Goal: Contribute content: Contribute content

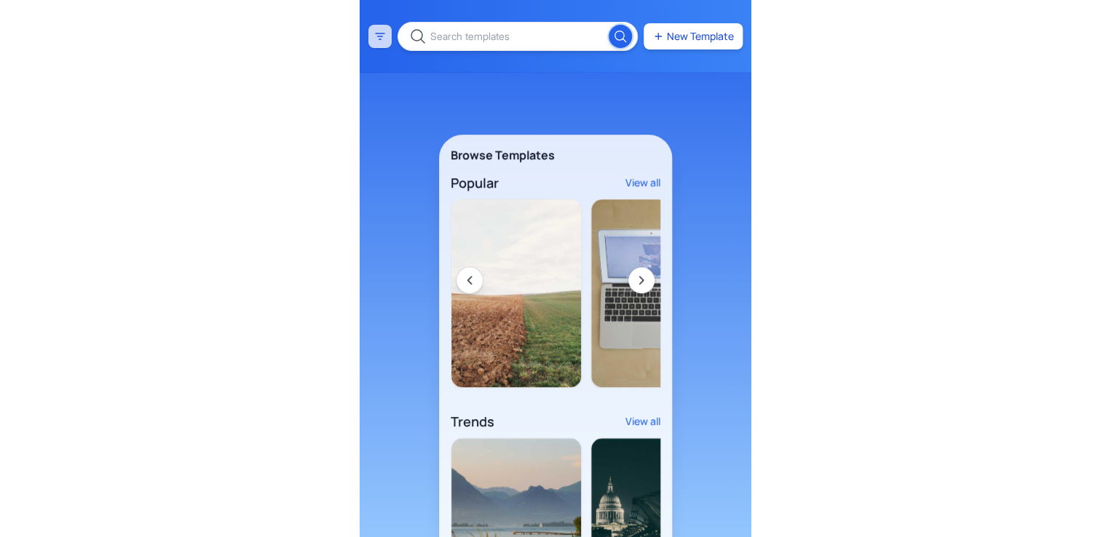
scroll to position [0, 275010]
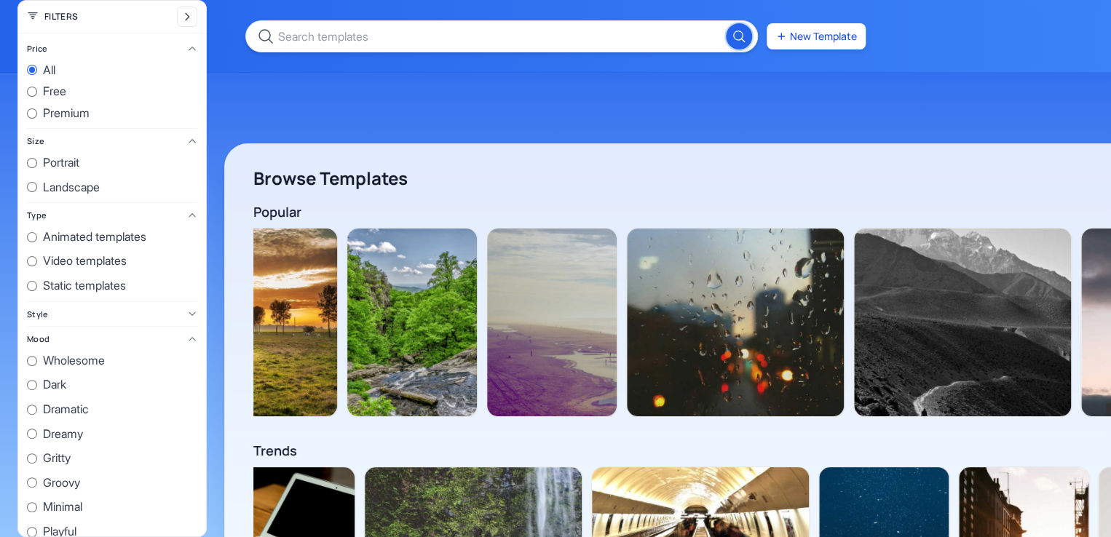
click at [29, 384] on input "Dark" at bounding box center [32, 385] width 10 height 10
radio input "true"
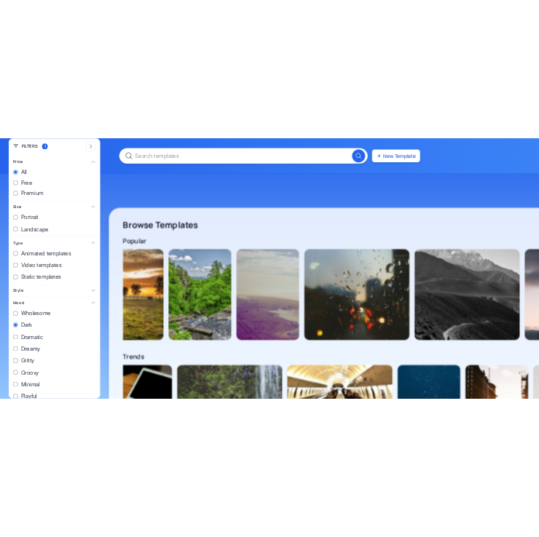
scroll to position [0, 0]
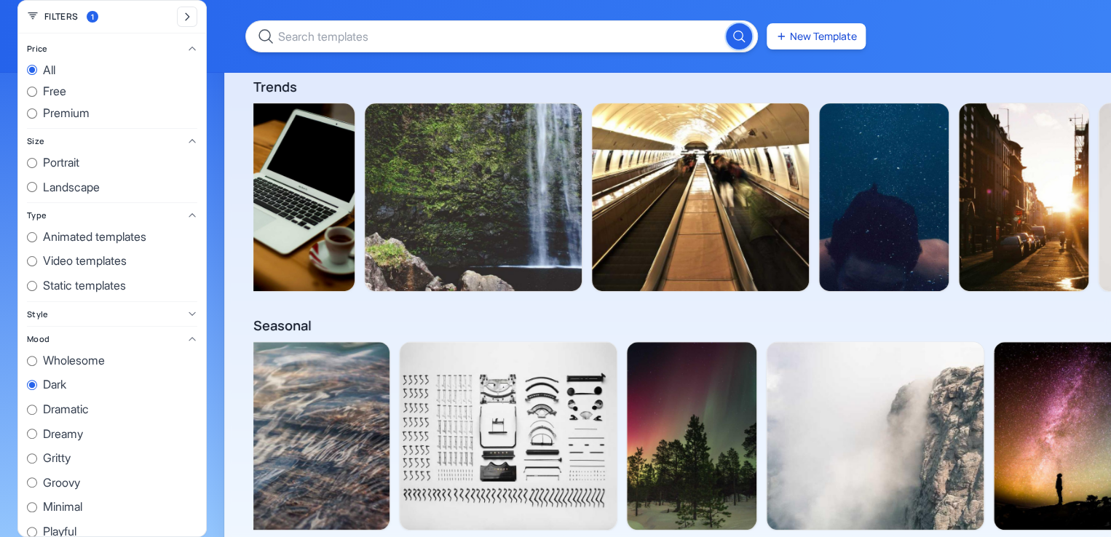
click at [234, 57] on div "New Template" at bounding box center [555, 36] width 1111 height 73
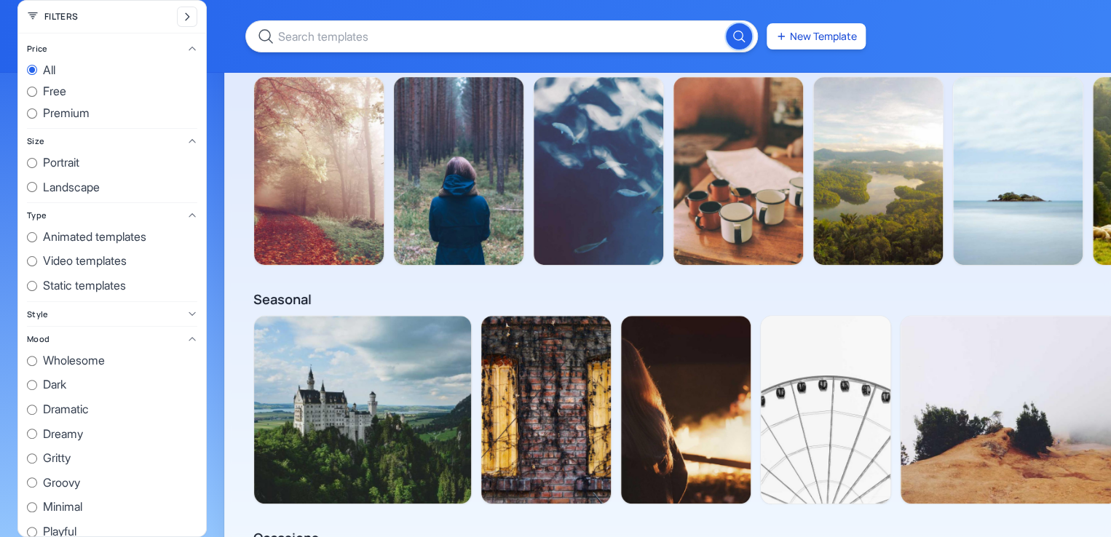
scroll to position [0, 274598]
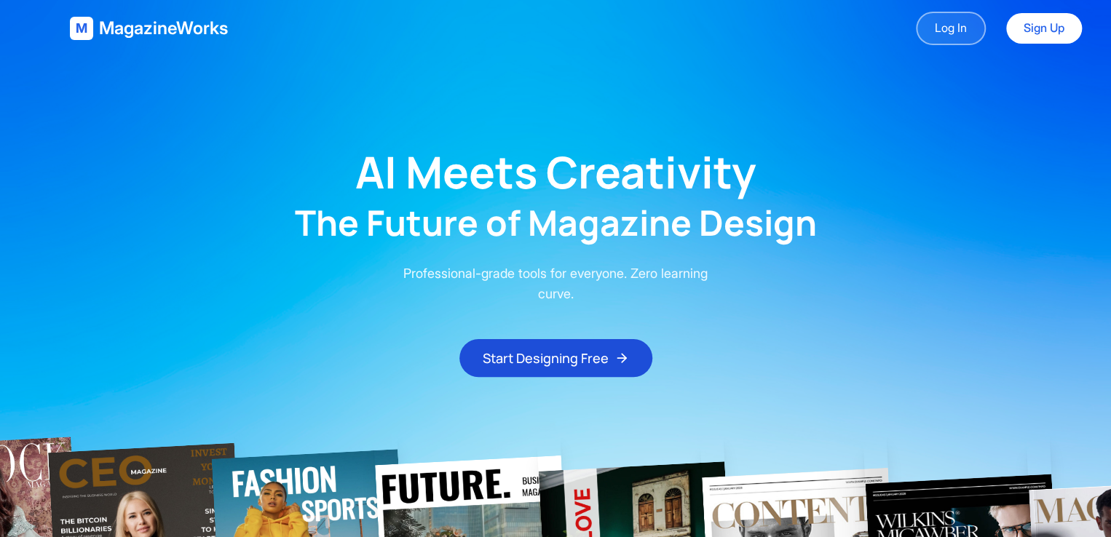
click at [958, 34] on link "Log In" at bounding box center [951, 28] width 70 height 33
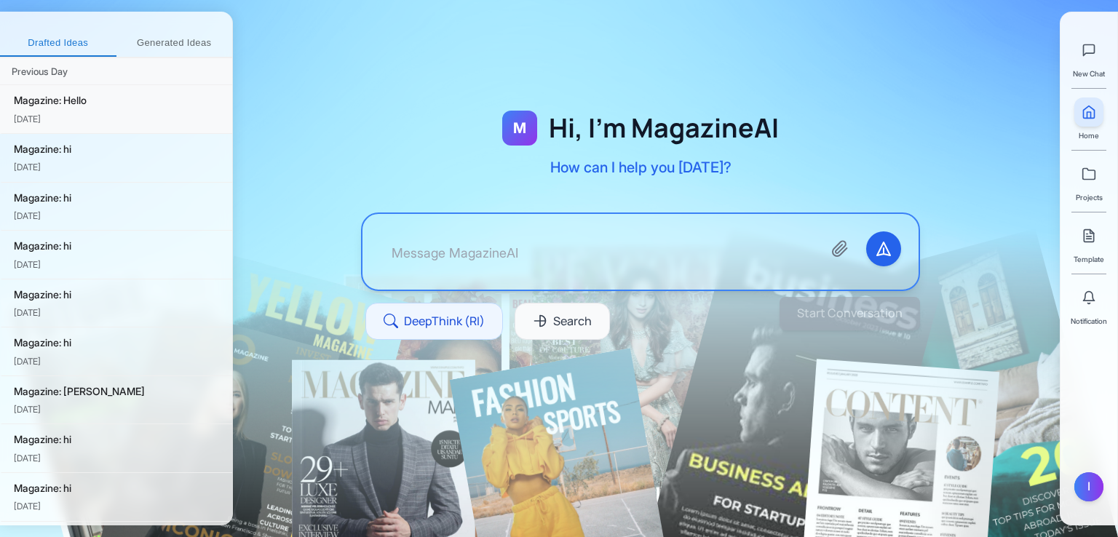
click at [82, 112] on div "[DATE]" at bounding box center [117, 119] width 207 height 14
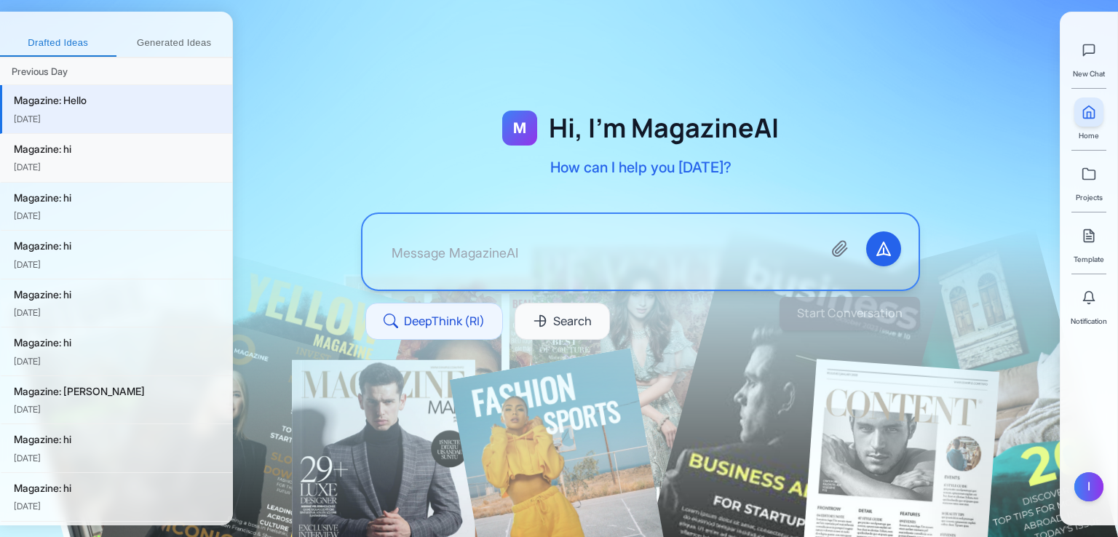
click at [86, 154] on div "Magazine: hi" at bounding box center [117, 149] width 207 height 16
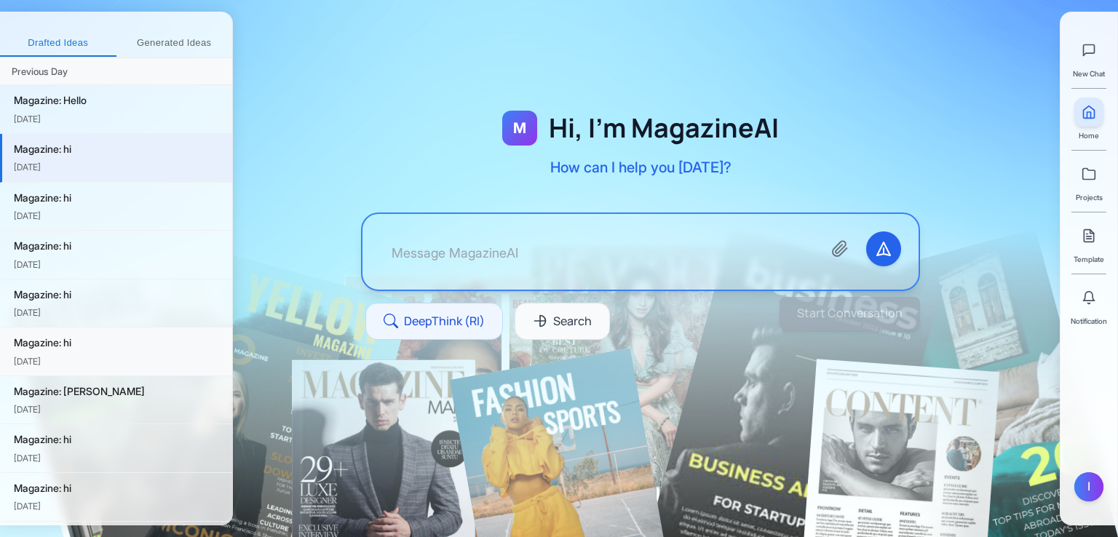
click at [82, 344] on div "Magazine: hi" at bounding box center [117, 343] width 207 height 16
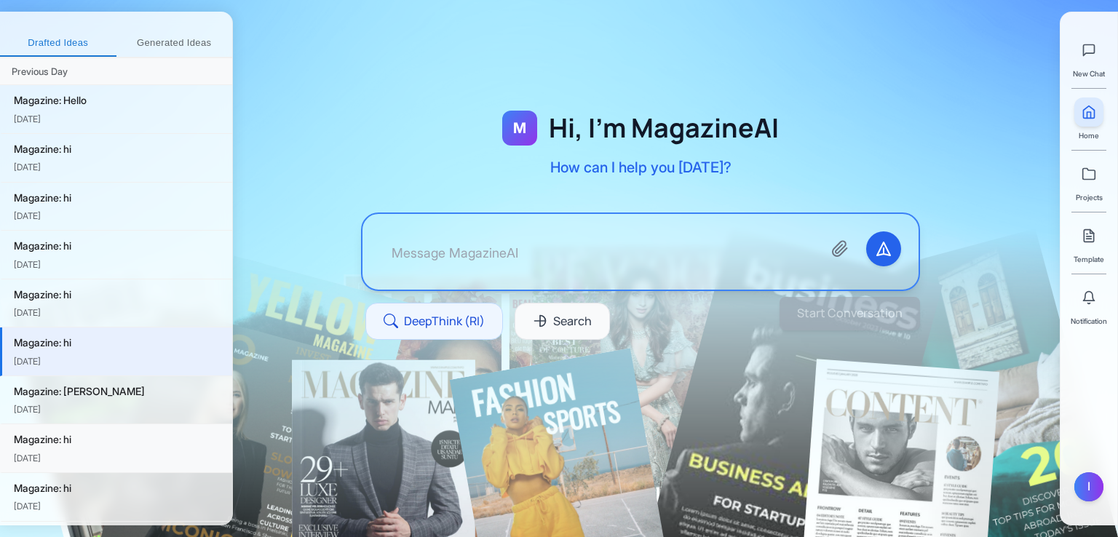
click at [68, 459] on div "[DATE]" at bounding box center [117, 458] width 207 height 14
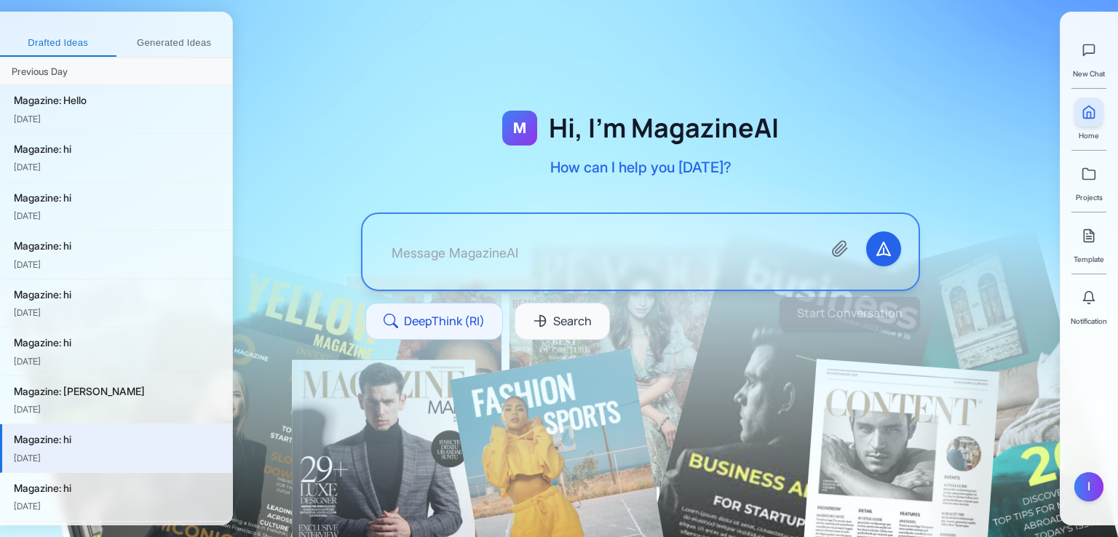
click at [182, 39] on button "Generated Ideas" at bounding box center [174, 44] width 116 height 26
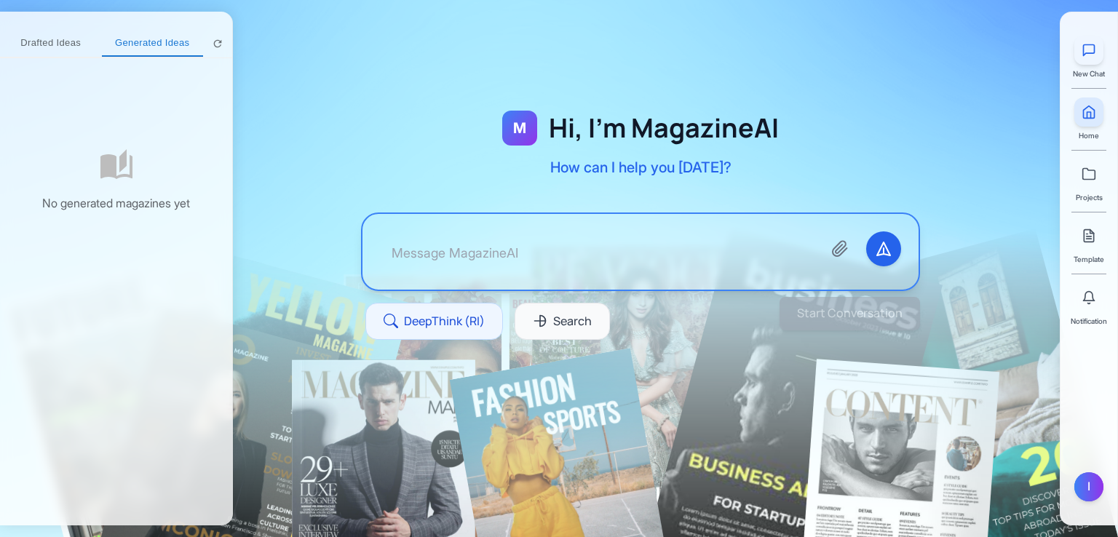
click at [1092, 56] on icon at bounding box center [1088, 50] width 15 height 15
click at [1102, 164] on link at bounding box center [1088, 173] width 29 height 29
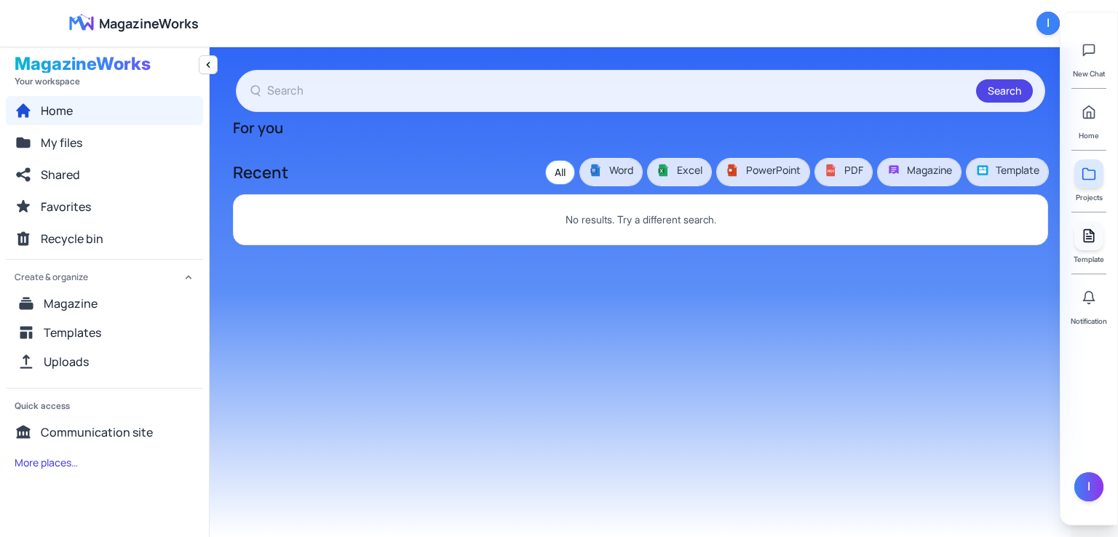
click at [1080, 225] on link at bounding box center [1088, 235] width 29 height 29
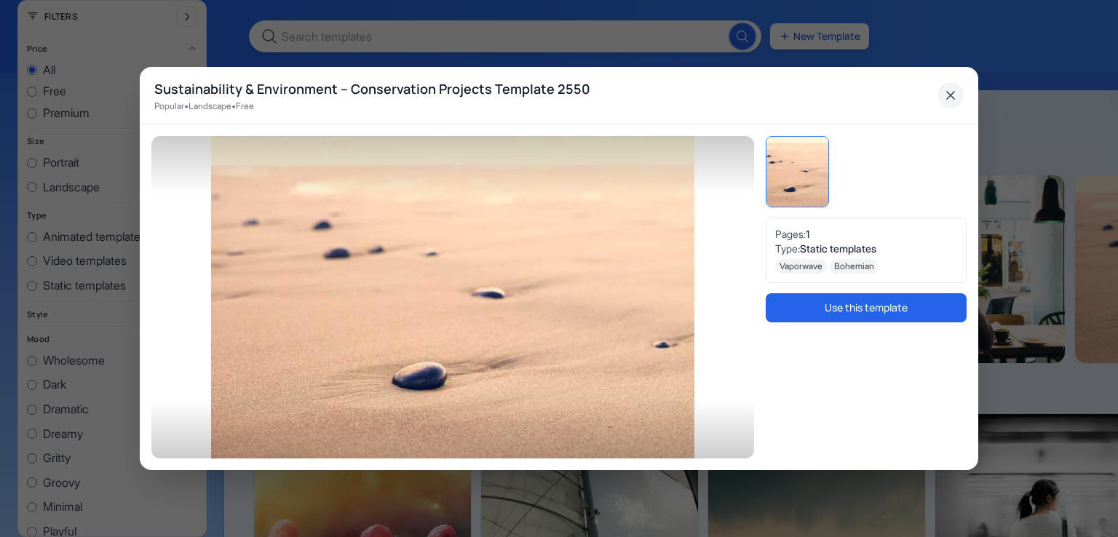
click at [946, 94] on icon "Close" at bounding box center [950, 95] width 15 height 15
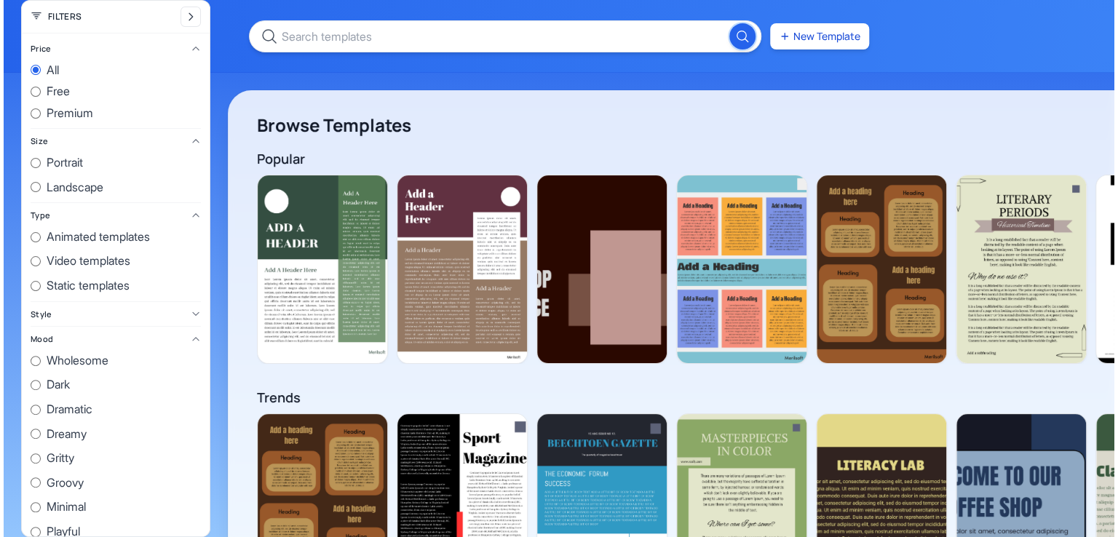
scroll to position [0, 2623]
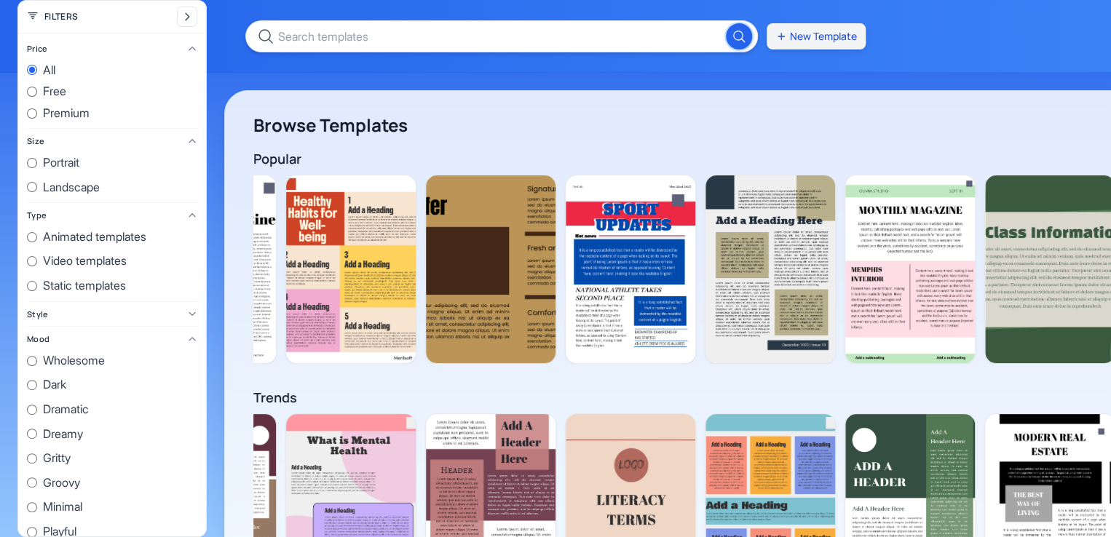
click at [789, 39] on button "New Template" at bounding box center [815, 36] width 99 height 26
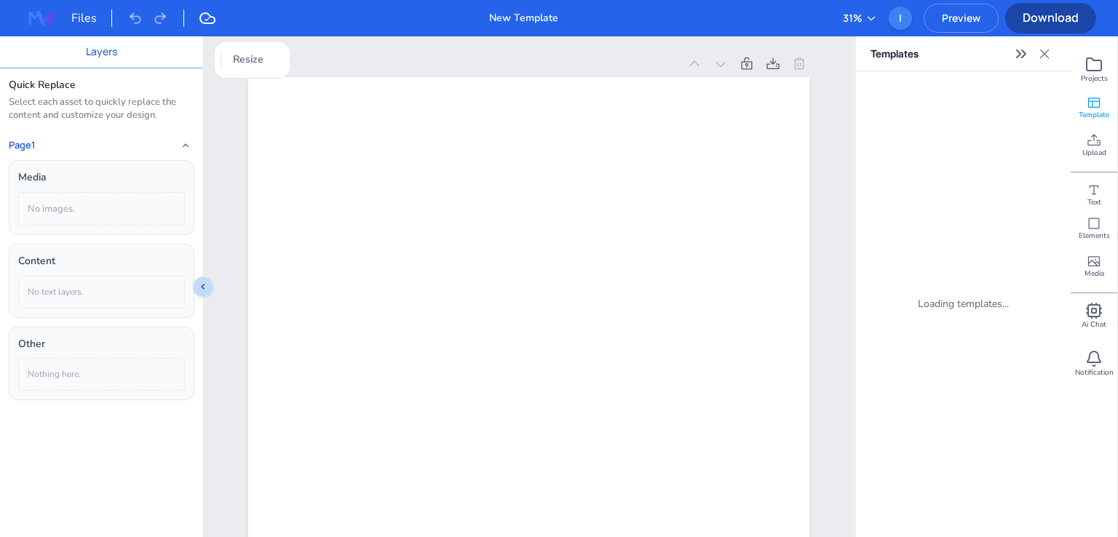
click at [533, 17] on div "New Template" at bounding box center [523, 18] width 69 height 16
click at [232, 102] on div "Page 1 Add Page Duplicate Page" at bounding box center [528, 482] width 643 height 893
click at [1100, 73] on icon at bounding box center [1093, 64] width 17 height 17
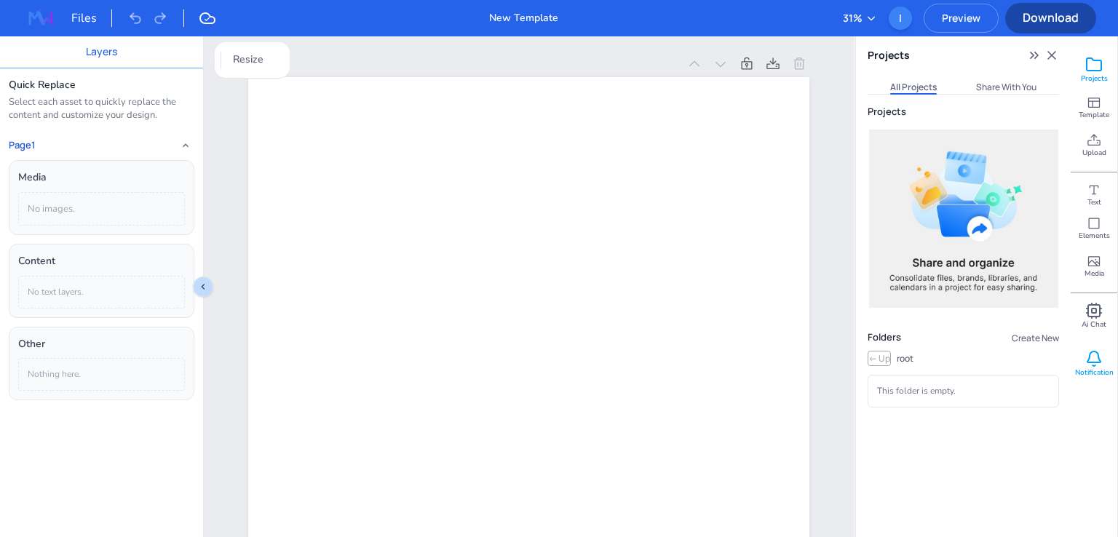
click at [1087, 359] on icon at bounding box center [1093, 358] width 17 height 17
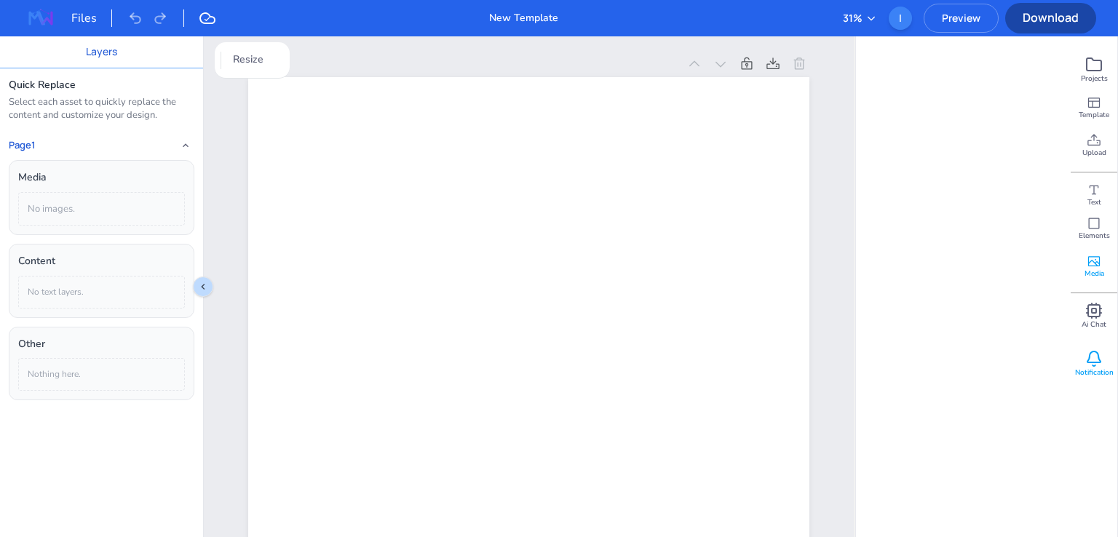
click at [1106, 266] on div "Media" at bounding box center [1094, 266] width 47 height 38
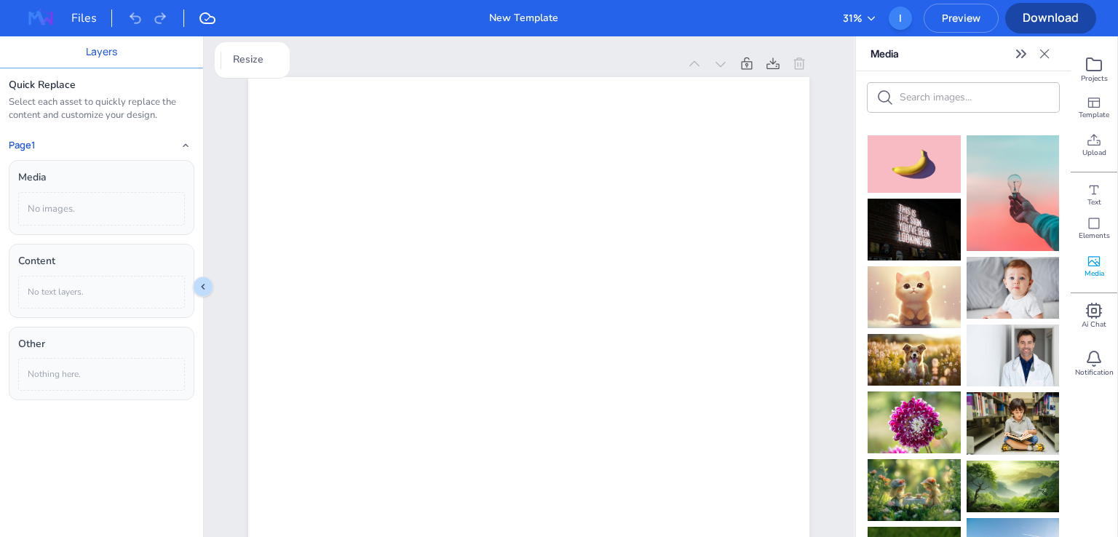
click at [929, 98] on input "text" at bounding box center [975, 97] width 151 height 14
type input "wind"
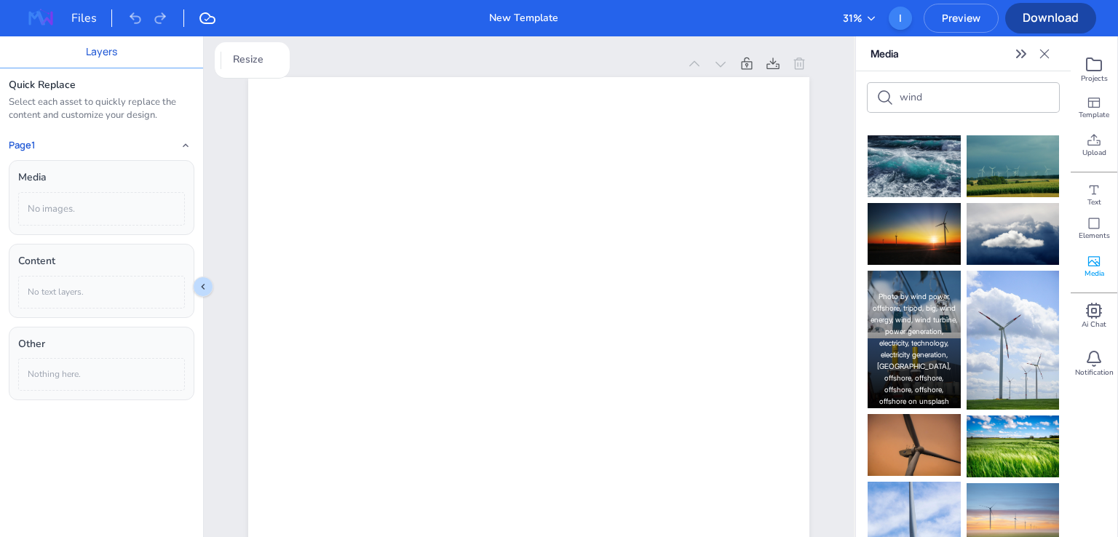
click at [898, 363] on link "wind power, offshore, tripod, big, wind energy, wind, wind turbine, power gener…" at bounding box center [913, 349] width 87 height 114
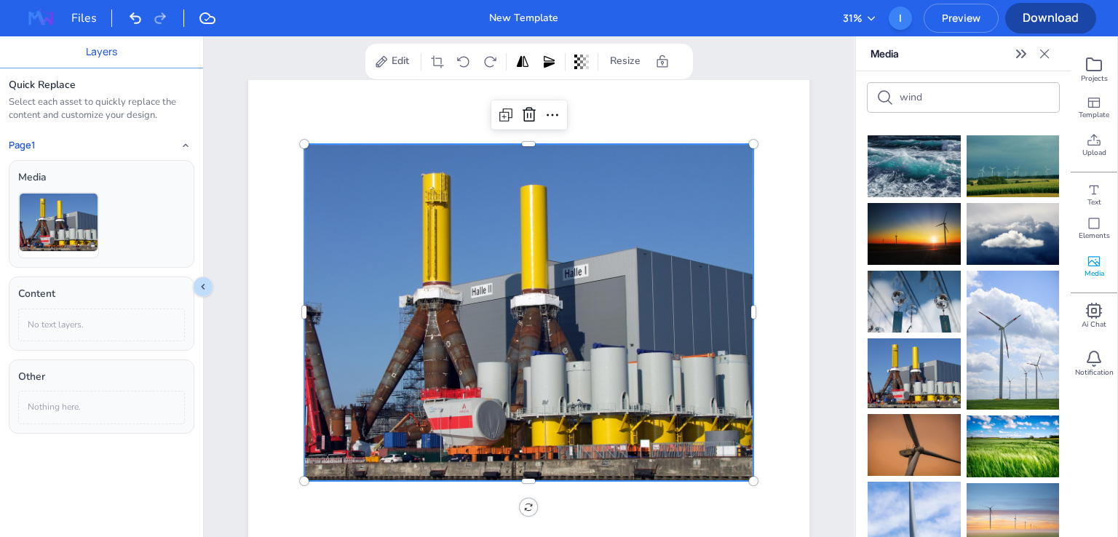
scroll to position [291, 0]
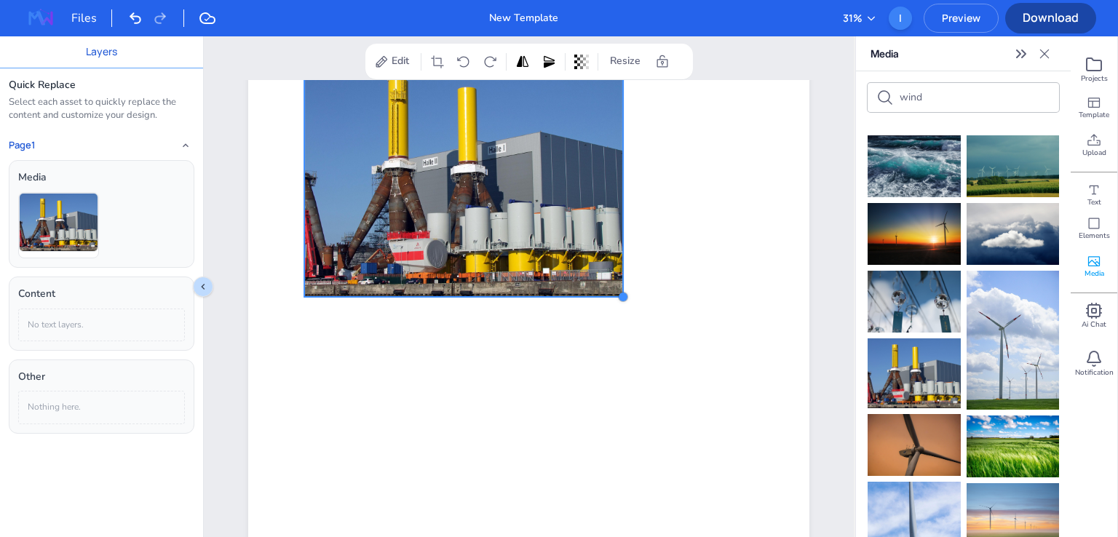
drag, startPoint x: 747, startPoint y: 391, endPoint x: 558, endPoint y: 232, distance: 246.9
click at [558, 232] on div at bounding box center [528, 227] width 561 height 794
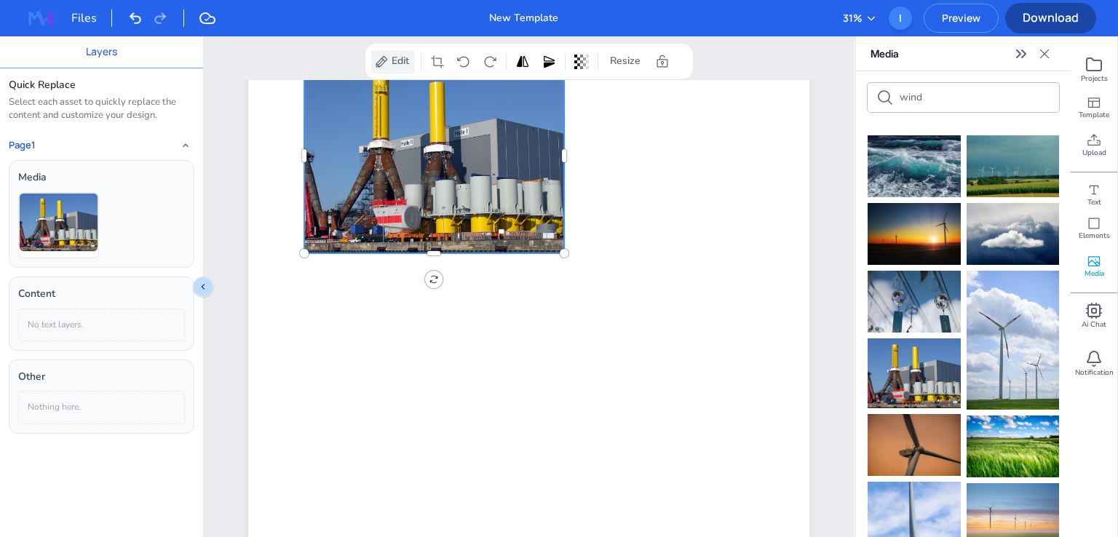
click at [402, 65] on span "Edit" at bounding box center [400, 61] width 23 height 16
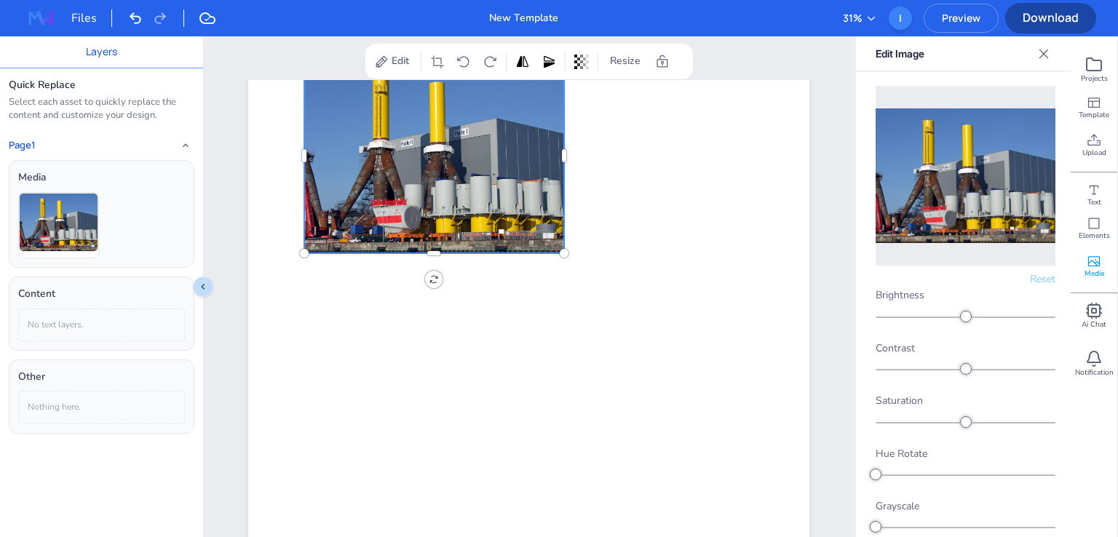
drag, startPoint x: 1002, startPoint y: 226, endPoint x: 980, endPoint y: 194, distance: 39.2
click at [980, 194] on img at bounding box center [966, 175] width 180 height 135
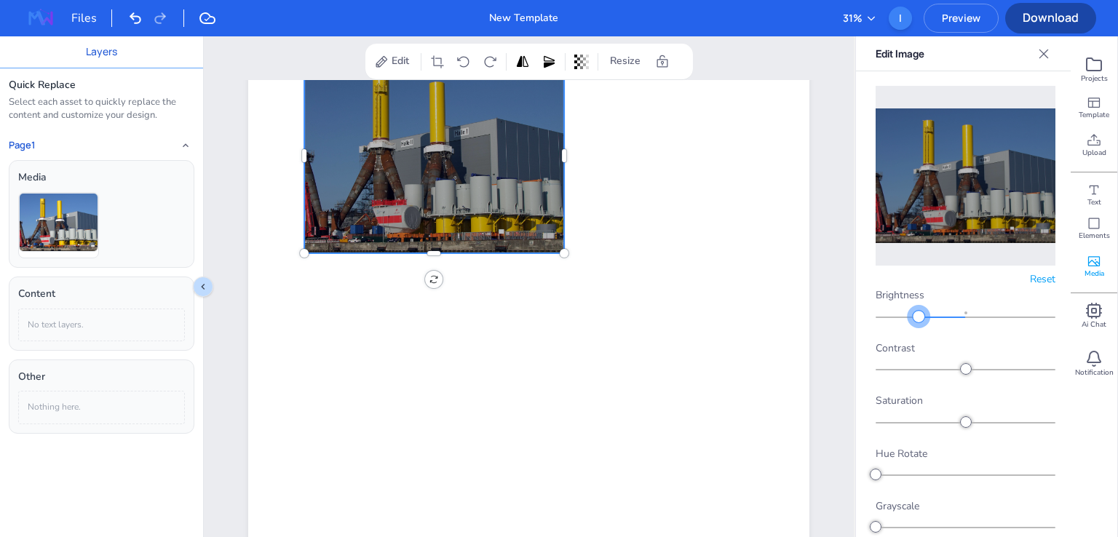
drag, startPoint x: 962, startPoint y: 303, endPoint x: 917, endPoint y: 314, distance: 46.6
click at [917, 314] on div at bounding box center [919, 317] width 12 height 12
click at [436, 63] on icon at bounding box center [437, 62] width 15 height 15
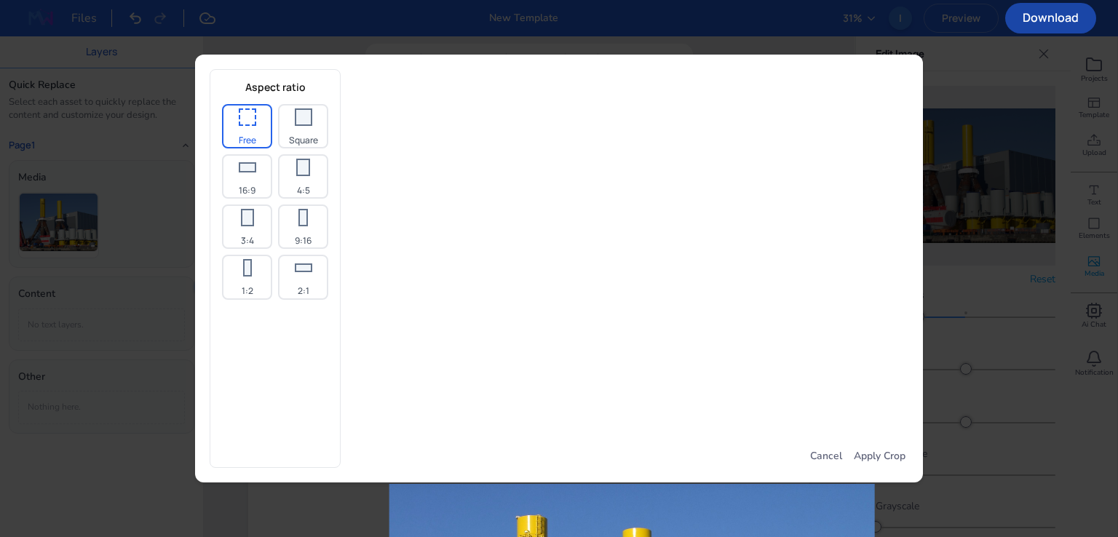
click at [298, 170] on div at bounding box center [303, 167] width 14 height 17
click at [880, 451] on div "Apply Crop" at bounding box center [879, 456] width 57 height 23
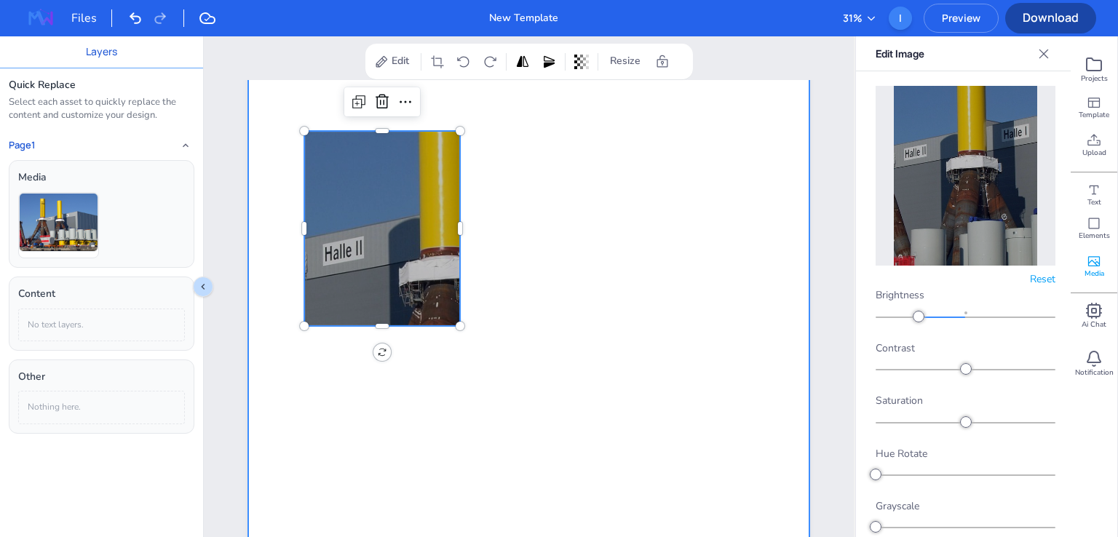
scroll to position [146, 0]
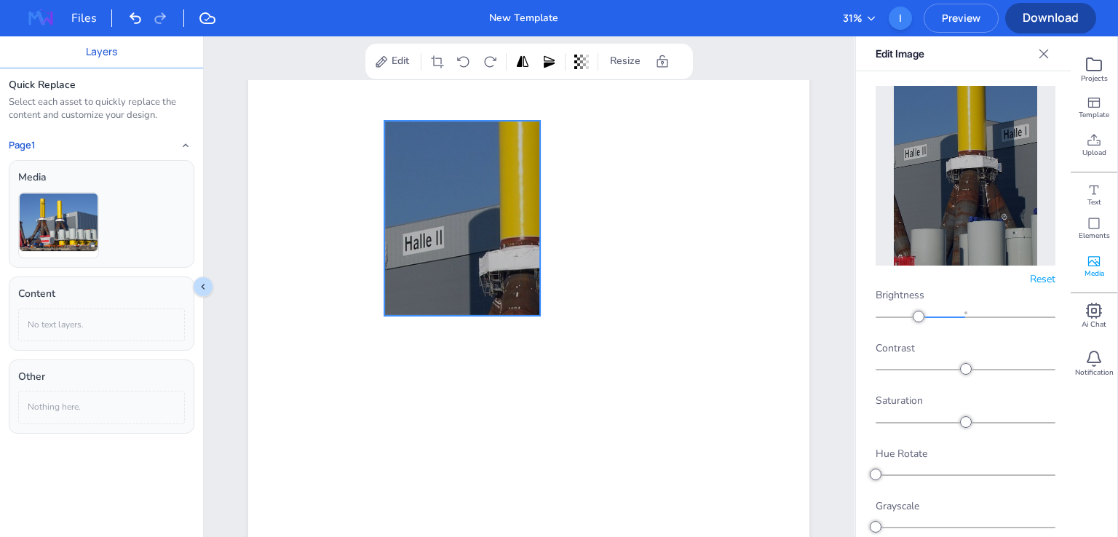
drag, startPoint x: 377, startPoint y: 296, endPoint x: 457, endPoint y: 213, distance: 115.3
click at [457, 213] on div at bounding box center [514, 218] width 260 height 195
drag, startPoint x: 541, startPoint y: 213, endPoint x: 483, endPoint y: 207, distance: 58.5
click at [483, 207] on div at bounding box center [528, 372] width 561 height 794
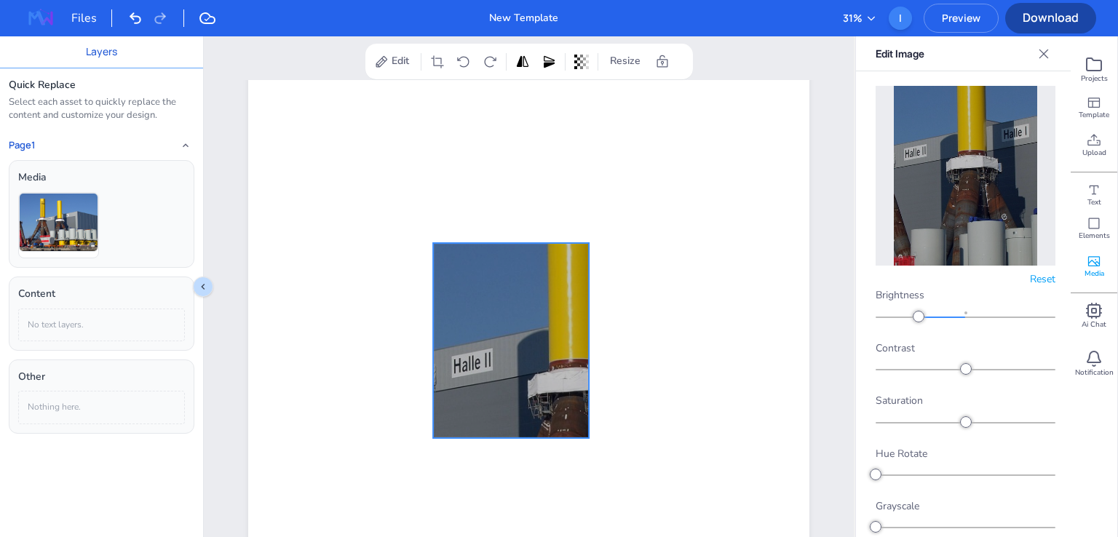
drag, startPoint x: 442, startPoint y: 231, endPoint x: 491, endPoint y: 353, distance: 131.6
click at [491, 353] on div at bounding box center [563, 340] width 260 height 195
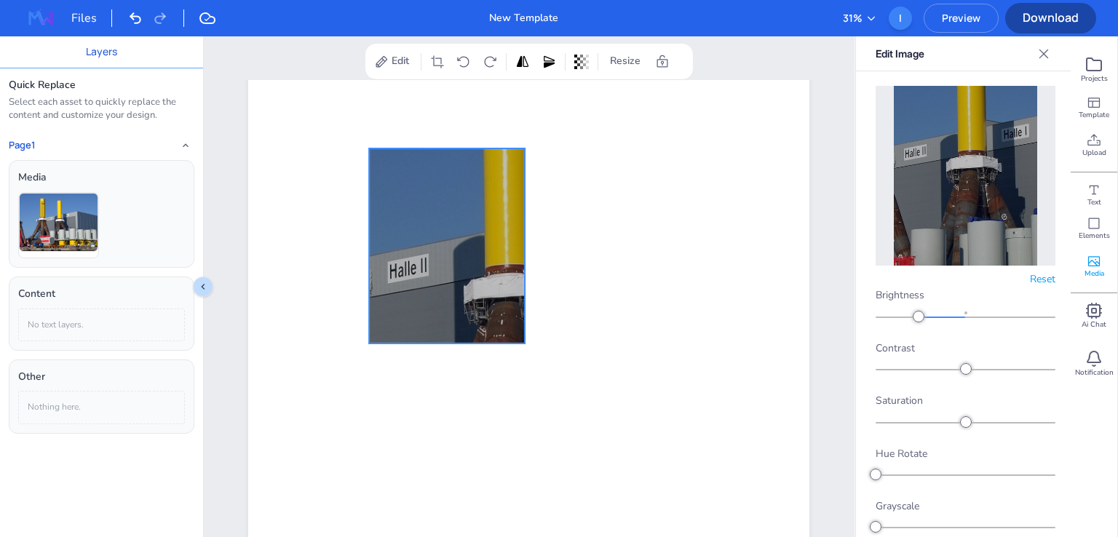
drag, startPoint x: 491, startPoint y: 353, endPoint x: 427, endPoint y: 258, distance: 114.9
click at [427, 258] on div at bounding box center [499, 245] width 260 height 195
click at [1092, 64] on icon at bounding box center [1093, 64] width 17 height 17
